Goal: Navigation & Orientation: Go to known website

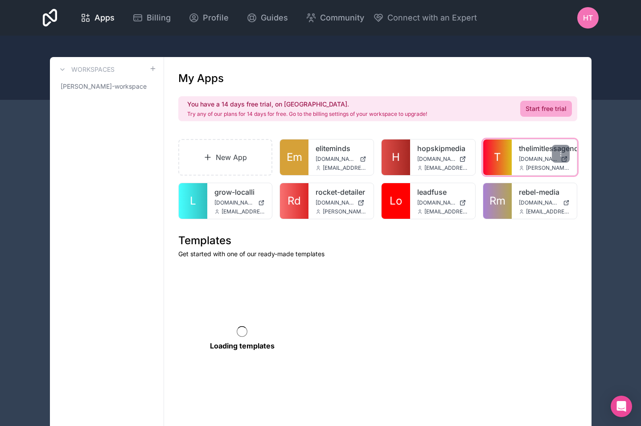
click at [536, 146] on link "thelimitlessagency" at bounding box center [544, 148] width 51 height 11
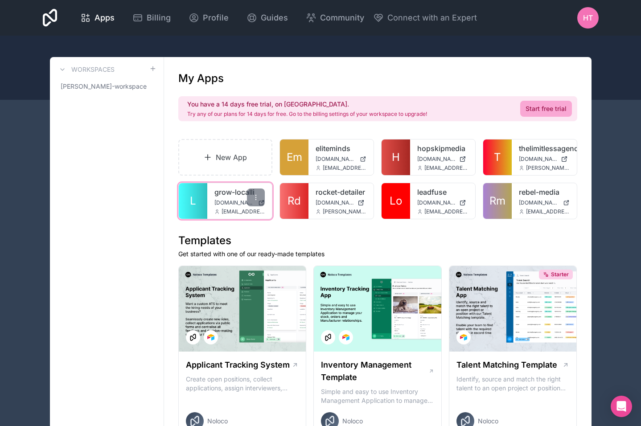
click at [234, 192] on link "grow-localli" at bounding box center [239, 192] width 51 height 11
